Goal: Use online tool/utility: Utilize a website feature to perform a specific function

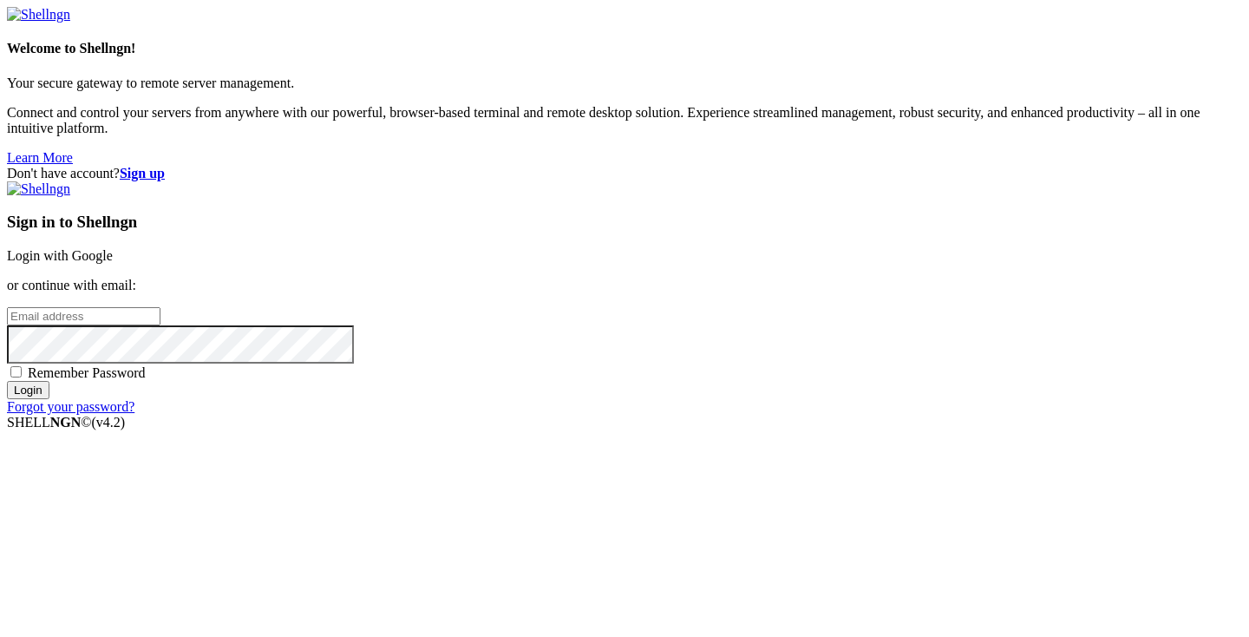
type input "[PERSON_NAME][EMAIL_ADDRESS][DOMAIN_NAME]"
click at [49, 399] on input "Login" at bounding box center [28, 390] width 43 height 18
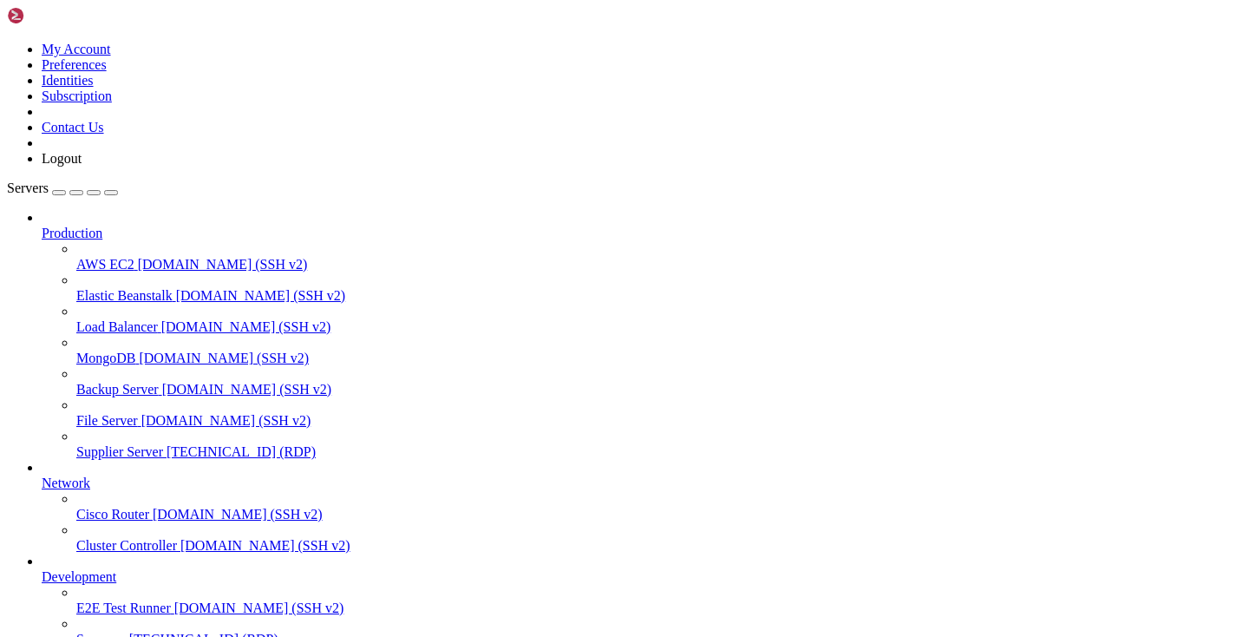
click at [143, 444] on span "Supplier Server" at bounding box center [119, 451] width 87 height 15
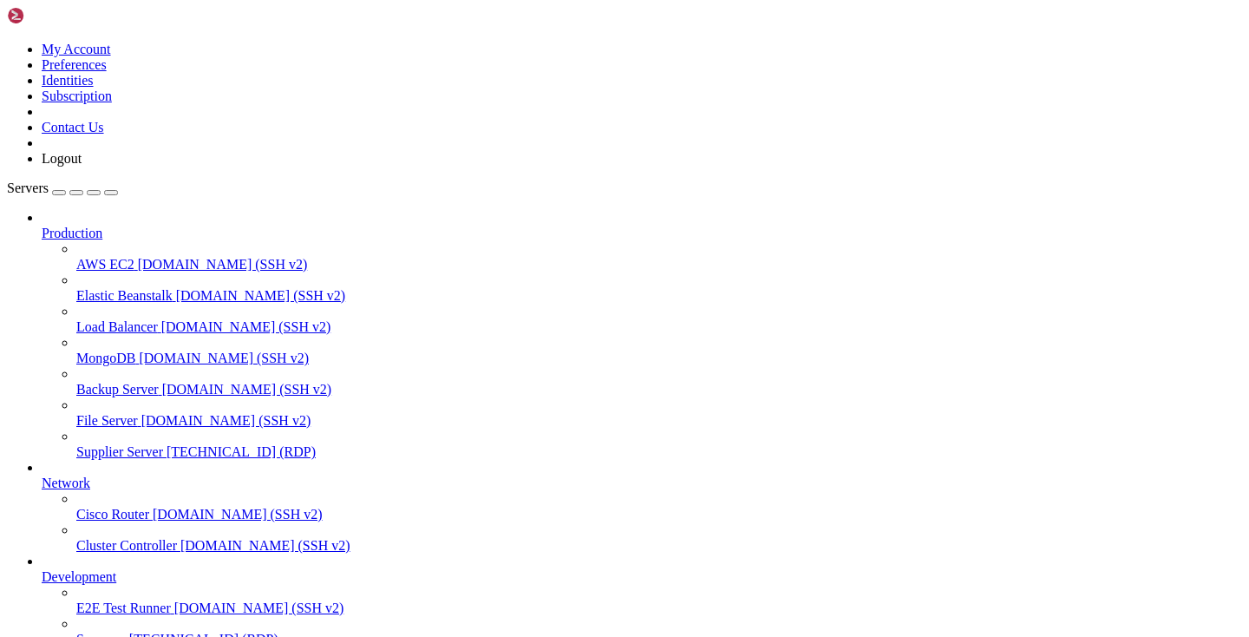
drag, startPoint x: 299, startPoint y: 1197, endPoint x: 201, endPoint y: 1195, distance: 98.1
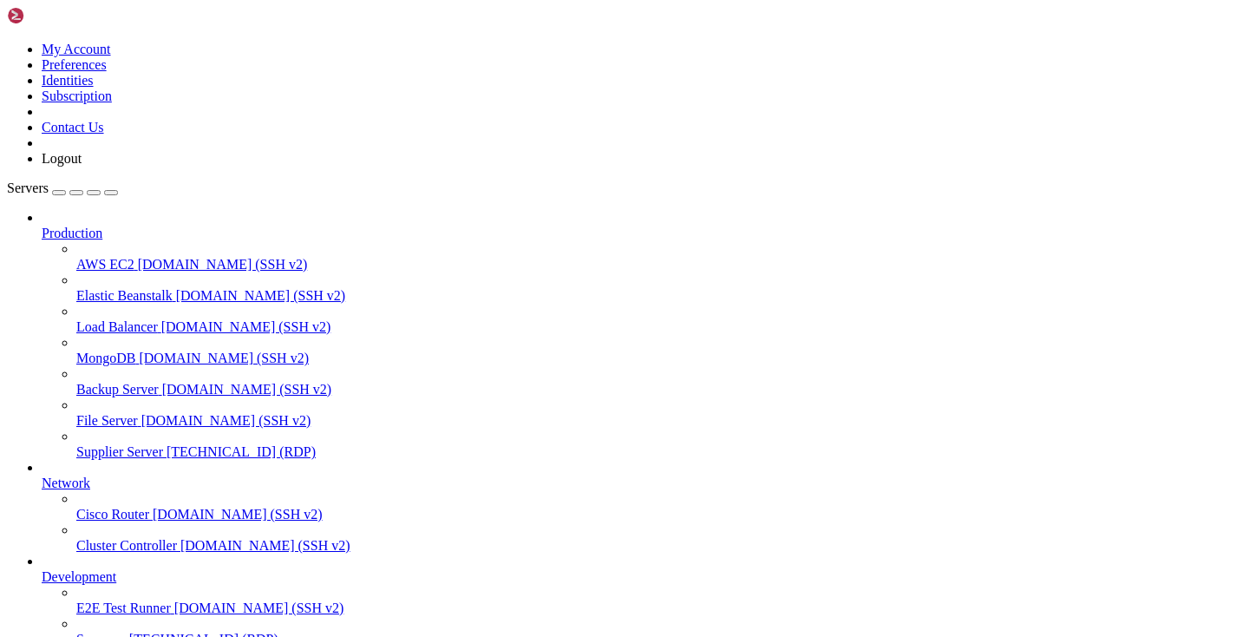
drag, startPoint x: 289, startPoint y: 1198, endPoint x: 199, endPoint y: 1200, distance: 90.3
